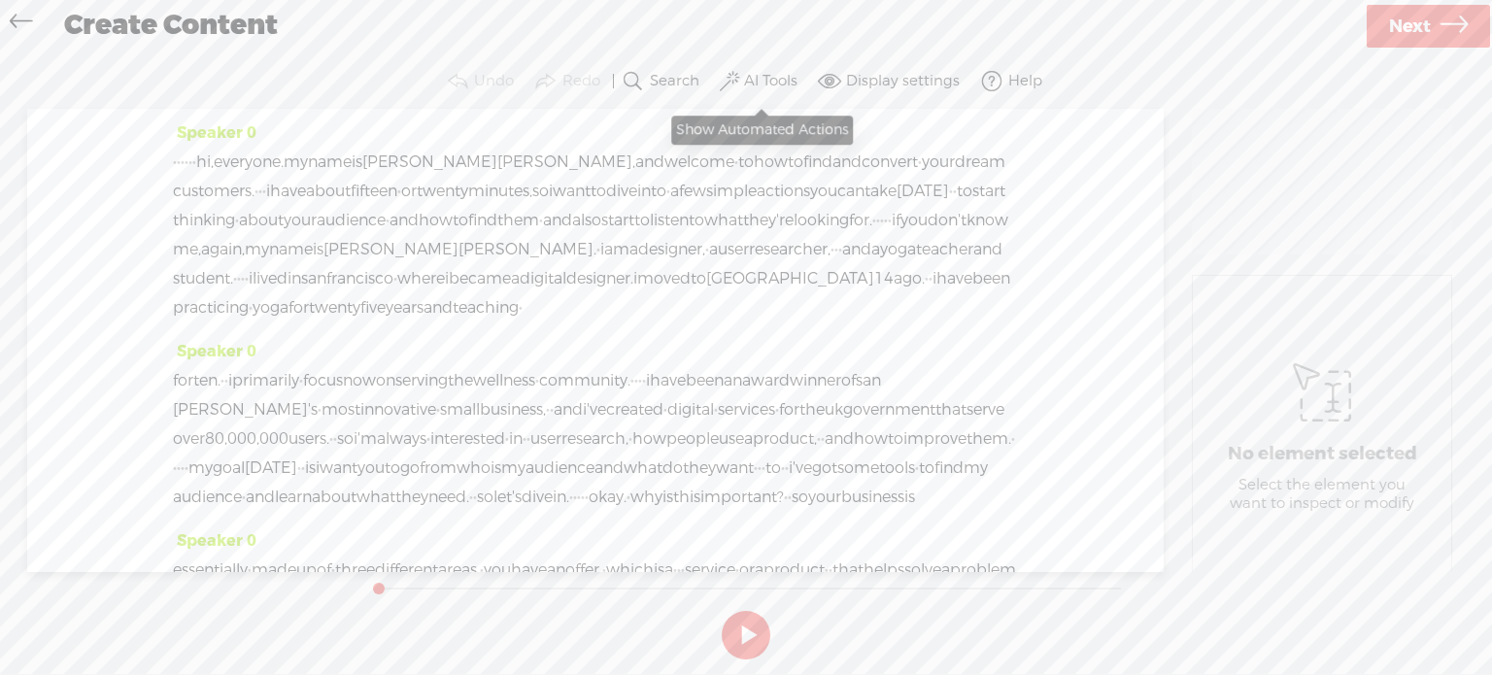
click at [764, 73] on label "AI Tools" at bounding box center [770, 81] width 53 height 19
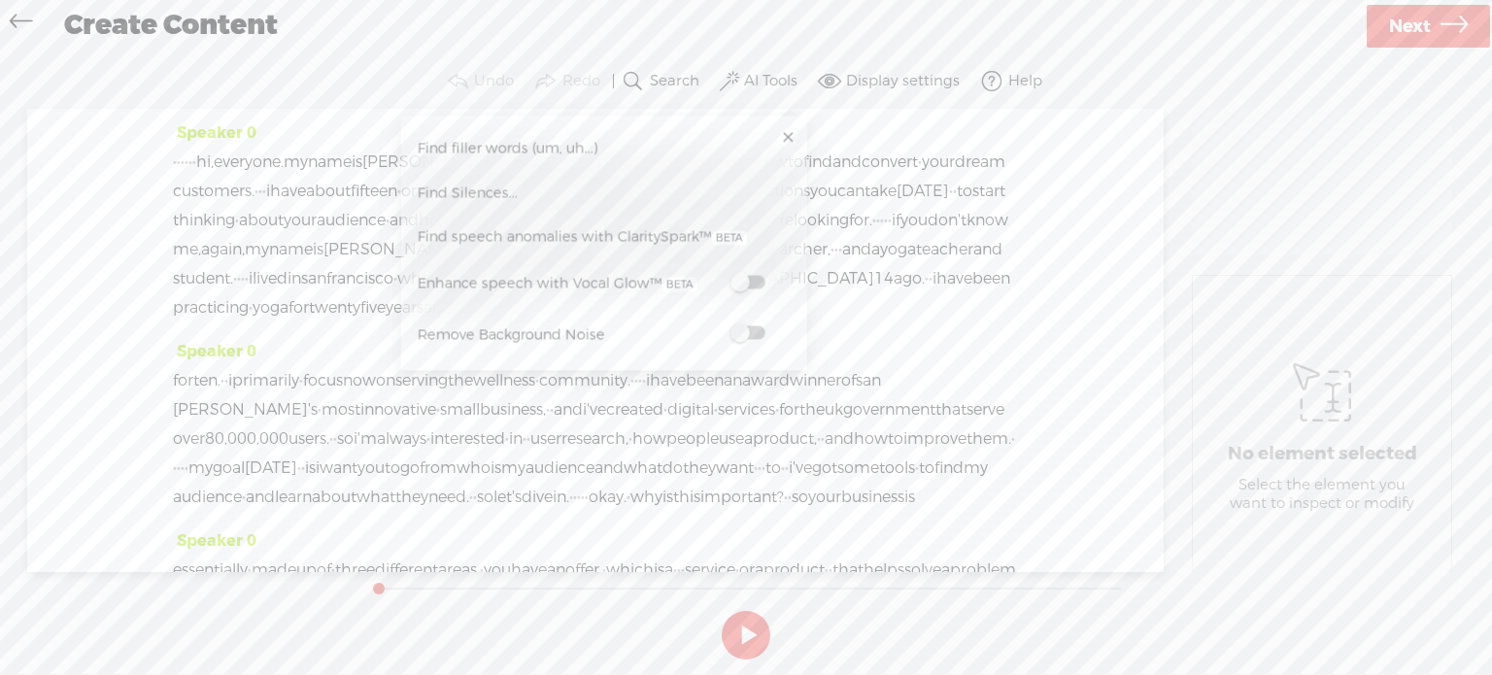
click at [760, 276] on span at bounding box center [746, 283] width 35 height 14
click at [742, 332] on span at bounding box center [746, 333] width 35 height 14
click at [1436, 22] on link "Next" at bounding box center [1428, 26] width 123 height 43
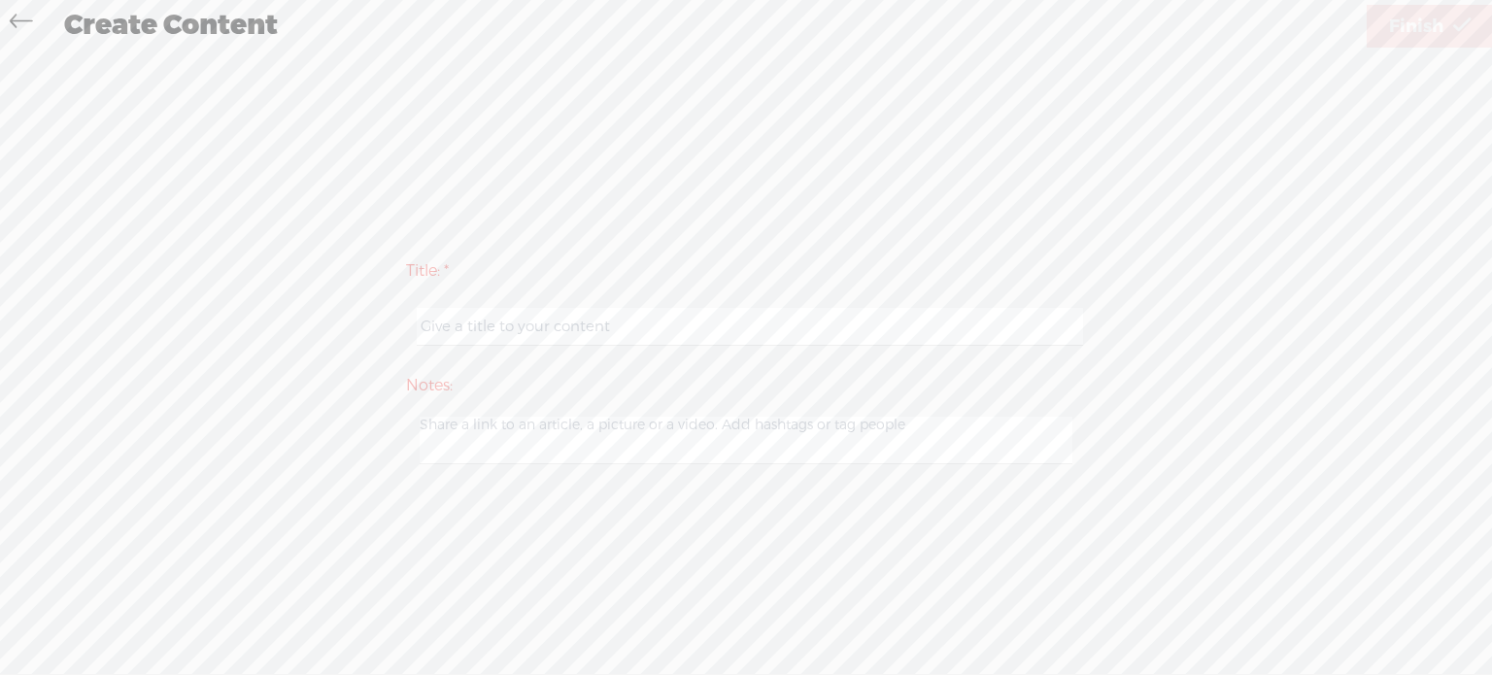
click at [617, 320] on input "text" at bounding box center [749, 327] width 665 height 38
type input "[PERSON_NAME]"
click at [1410, 28] on span "Finish" at bounding box center [1416, 27] width 54 height 50
